Goal: Communication & Community: Answer question/provide support

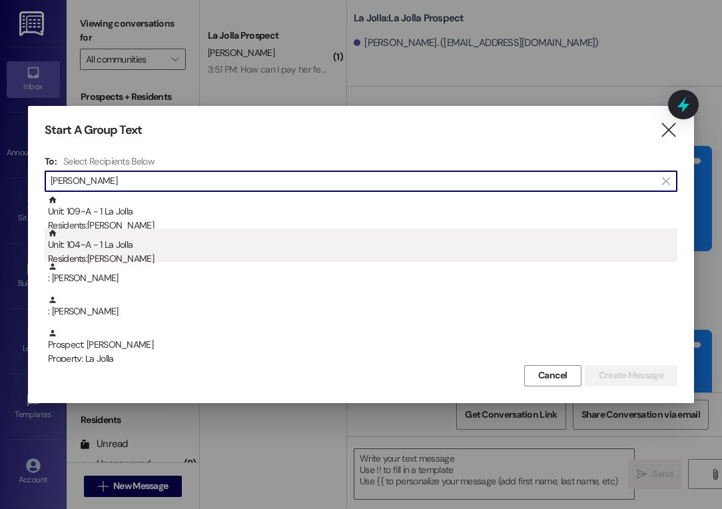
type input "[PERSON_NAME]"
click at [127, 254] on div "Residents: [PERSON_NAME]" at bounding box center [363, 259] width 630 height 14
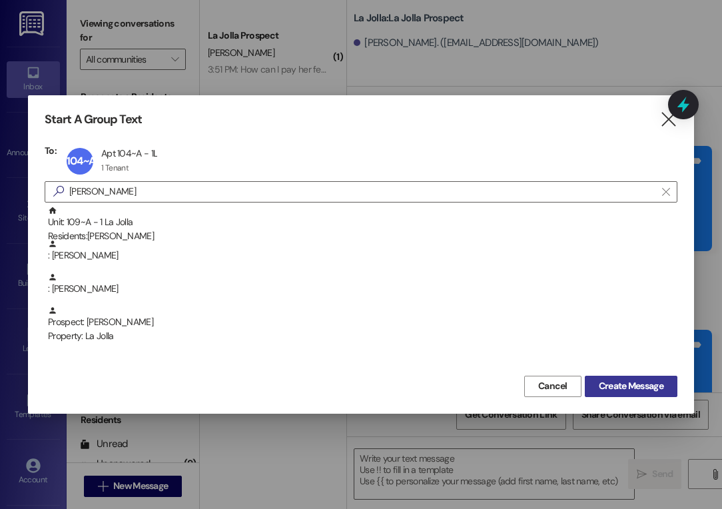
click at [398, 384] on span "Create Message" at bounding box center [631, 386] width 65 height 14
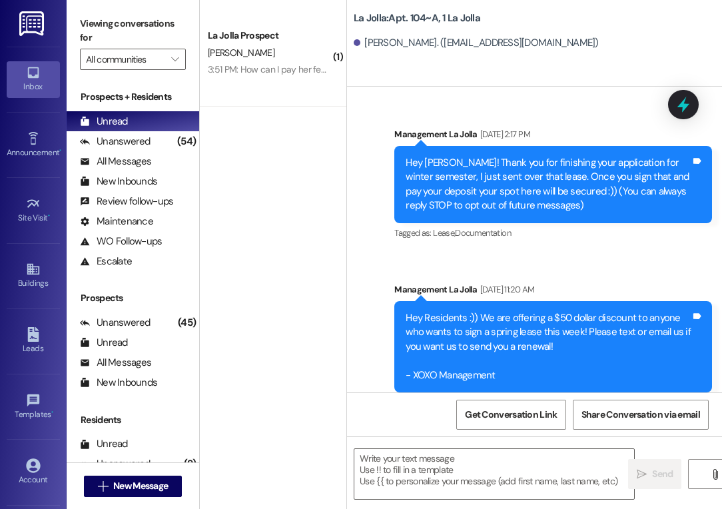
scroll to position [11841, 0]
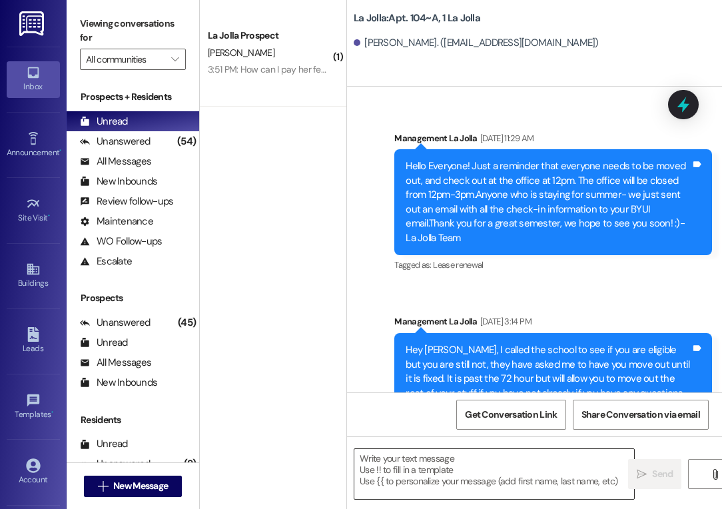
click at [398, 478] on textarea at bounding box center [494, 474] width 280 height 50
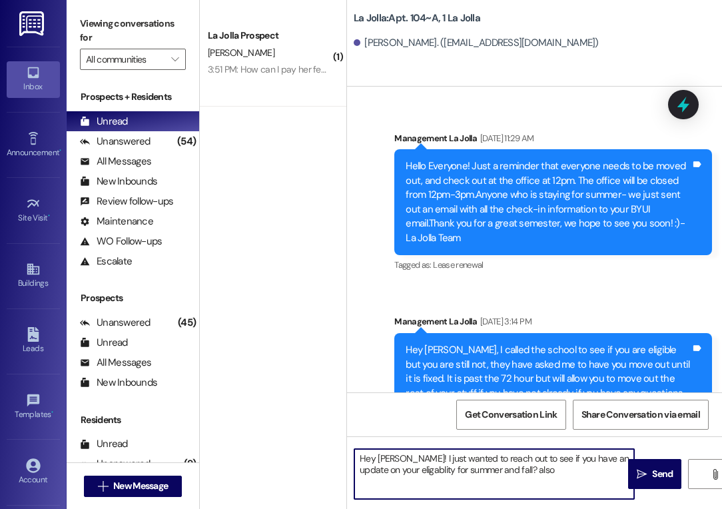
click at [398, 470] on textarea "Hey [PERSON_NAME]! I just wanted to reach out to see if you have an update on y…" at bounding box center [494, 474] width 280 height 50
click at [398, 476] on textarea "Hey [PERSON_NAME]! I just wanted to reach out to see if you have an update on y…" at bounding box center [494, 474] width 280 height 50
type textarea "Hey [PERSON_NAME]! I just wanted to reach out to see if you have an update on y…"
click at [398, 476] on textarea "Hey [PERSON_NAME]! I just wanted to reach out to see if you have an update on y…" at bounding box center [494, 474] width 280 height 50
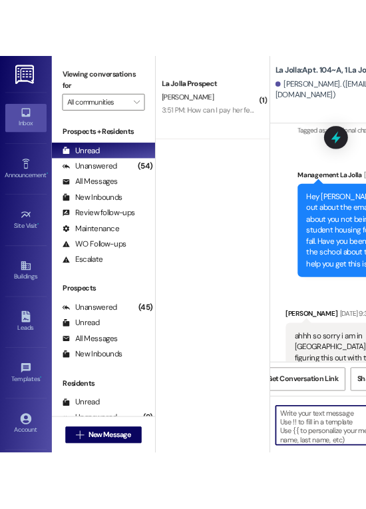
scroll to position [13743, 0]
